Goal: Check status: Check status

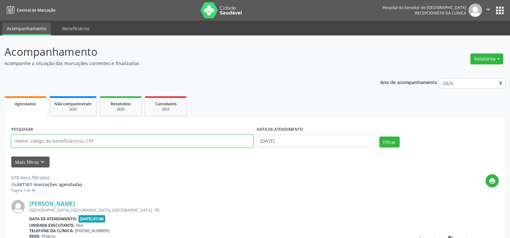
click at [122, 139] on input "text" at bounding box center [132, 140] width 242 height 13
paste input "[PERSON_NAME]"
type input "[PERSON_NAME]"
click at [379, 136] on button "Filtrar" at bounding box center [389, 141] width 20 height 11
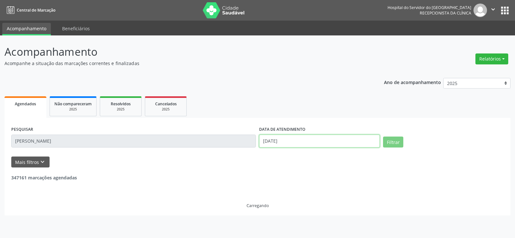
drag, startPoint x: 314, startPoint y: 146, endPoint x: 293, endPoint y: 145, distance: 21.3
click at [314, 146] on input "[DATE]" at bounding box center [319, 140] width 121 height 13
click at [279, 141] on input "text" at bounding box center [319, 140] width 121 height 13
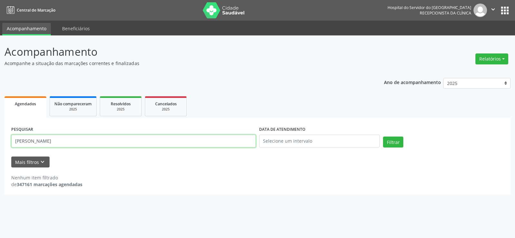
click at [121, 141] on input "[PERSON_NAME]" at bounding box center [133, 140] width 244 height 13
click at [383, 136] on button "Filtrar" at bounding box center [393, 141] width 20 height 11
click at [321, 79] on div "Ano de acompanhamento 2025 2024 2023 2022 2021 Agendados Não compareceram 2025 …" at bounding box center [258, 133] width 506 height 121
